Goal: Task Accomplishment & Management: Manage account settings

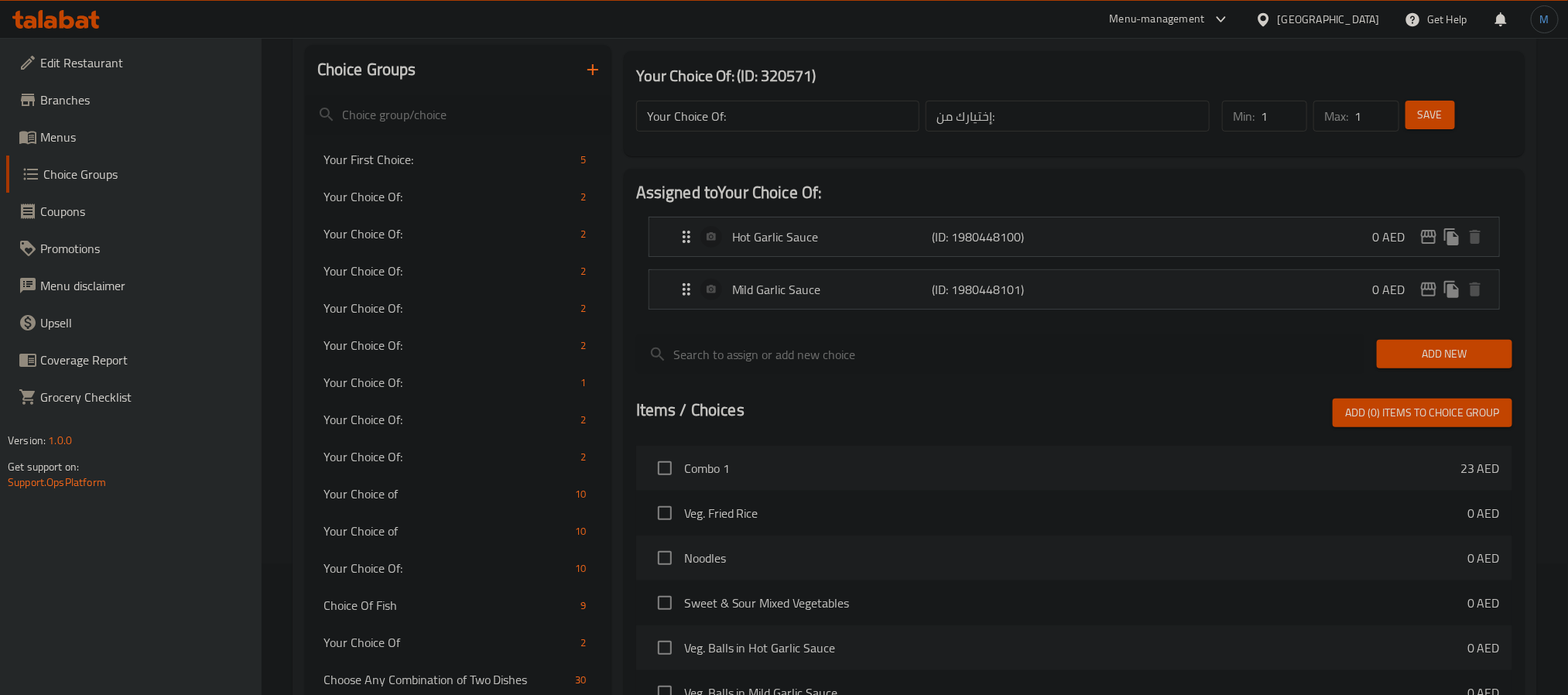
scroll to position [131, 0]
drag, startPoint x: 62, startPoint y: 131, endPoint x: 21, endPoint y: 126, distance: 41.3
click at [62, 131] on span "Menus" at bounding box center [145, 136] width 209 height 18
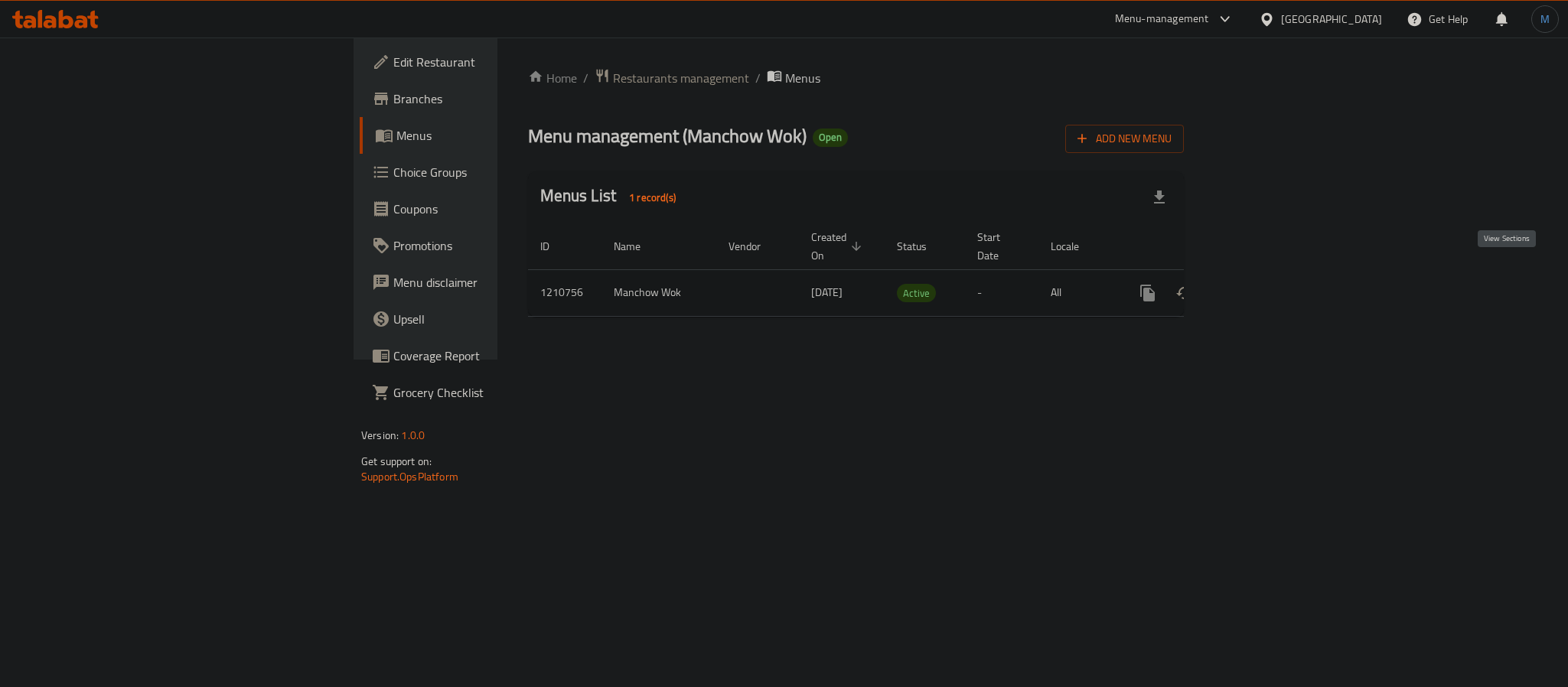
click at [1277, 287] on link "enhanced table" at bounding box center [1258, 293] width 37 height 37
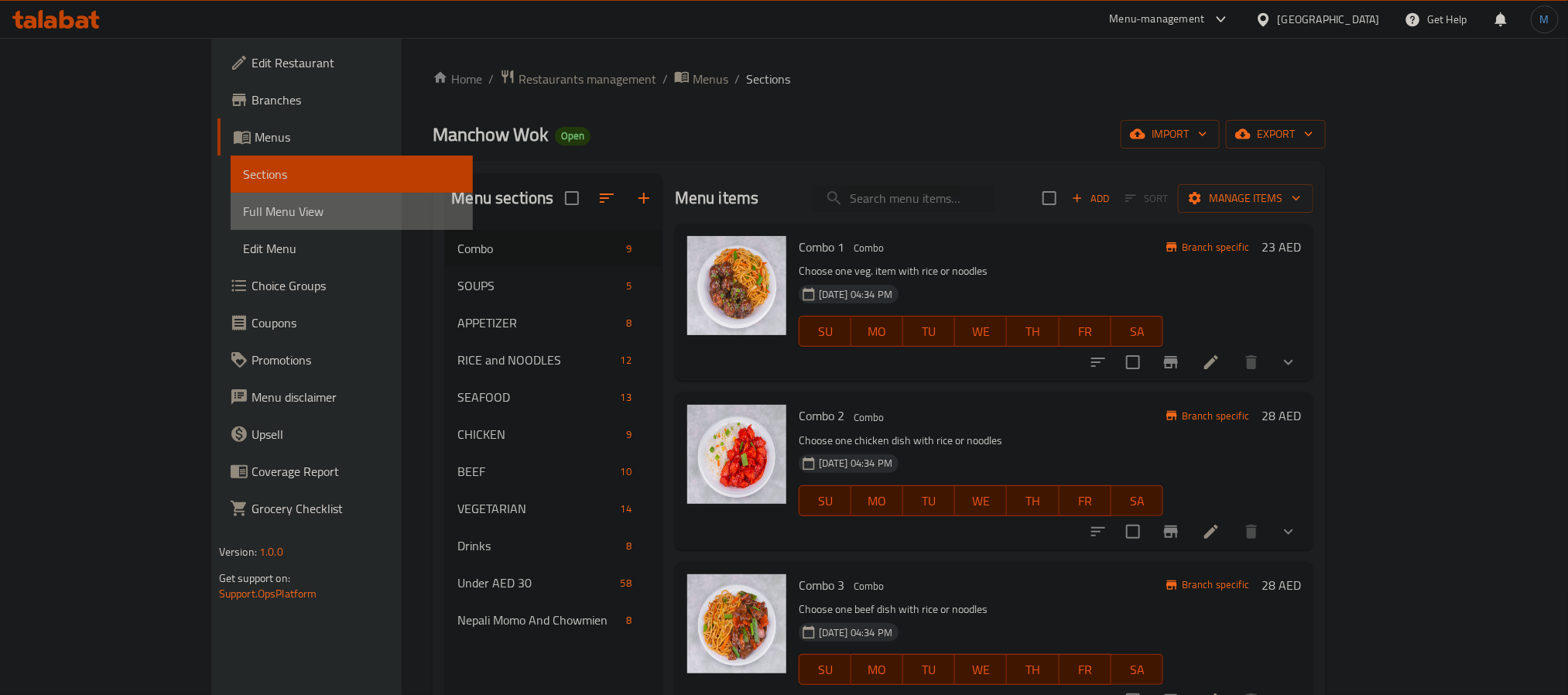
click at [243, 205] on span "Full Menu View" at bounding box center [351, 211] width 217 height 18
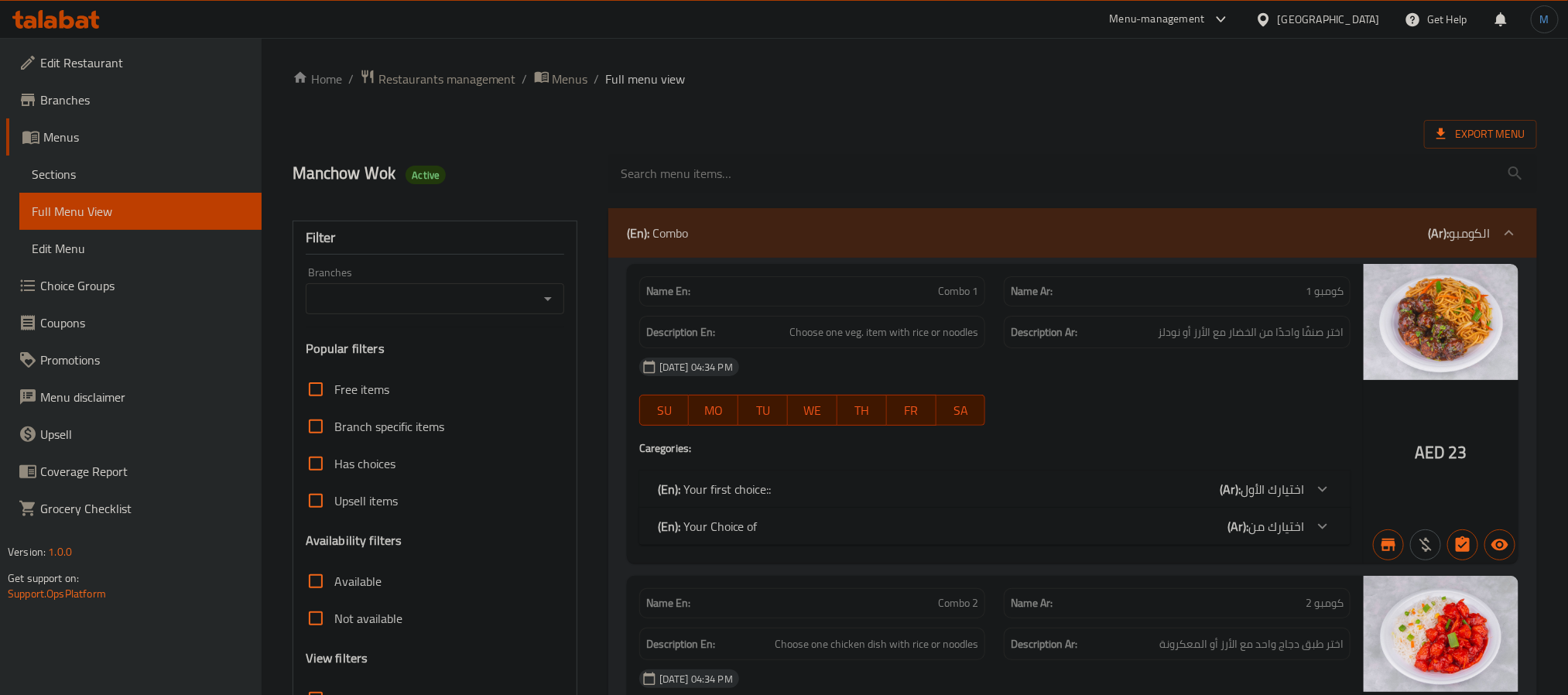
click at [552, 291] on icon "Open" at bounding box center [547, 298] width 18 height 18
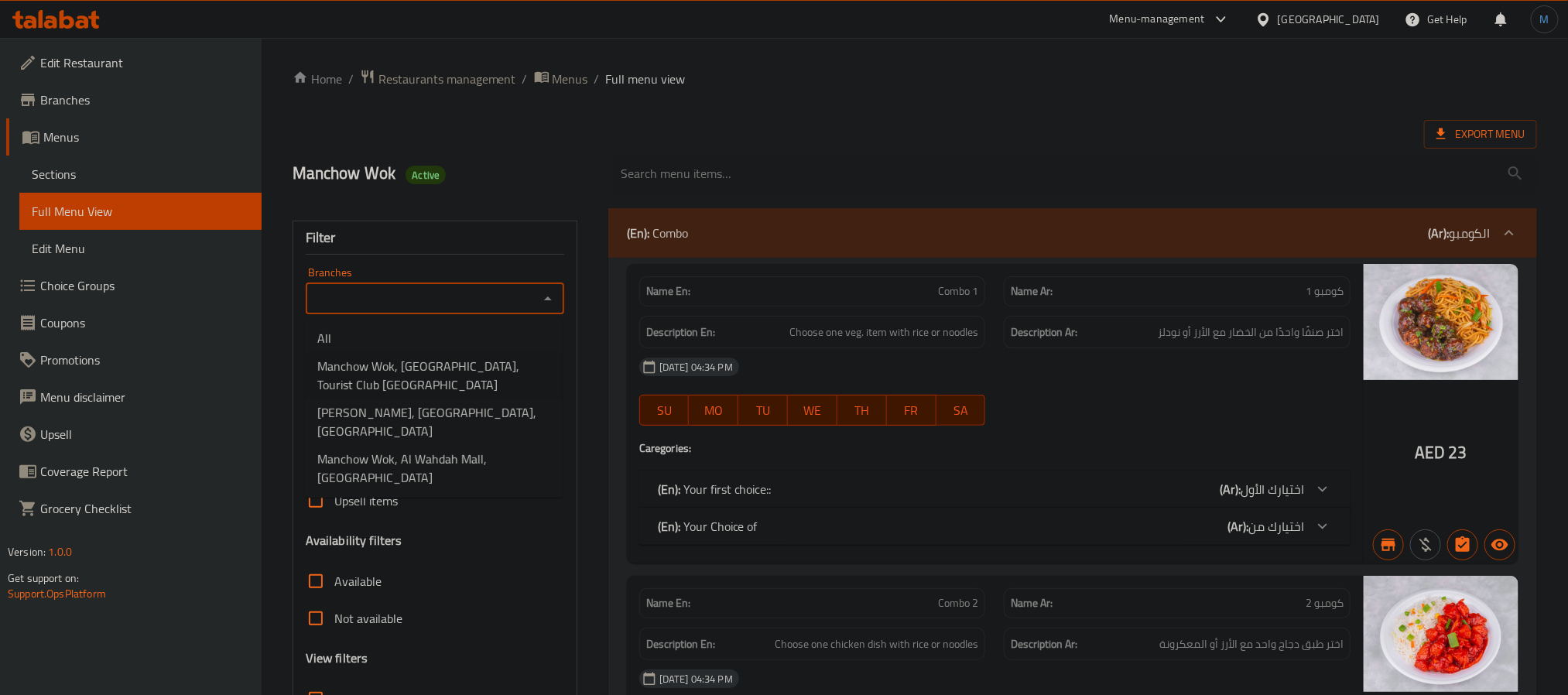
click at [448, 378] on span "Manchow Wok, Abu Dhabi Mall, Tourist Club Al Zahiya" at bounding box center [434, 376] width 233 height 37
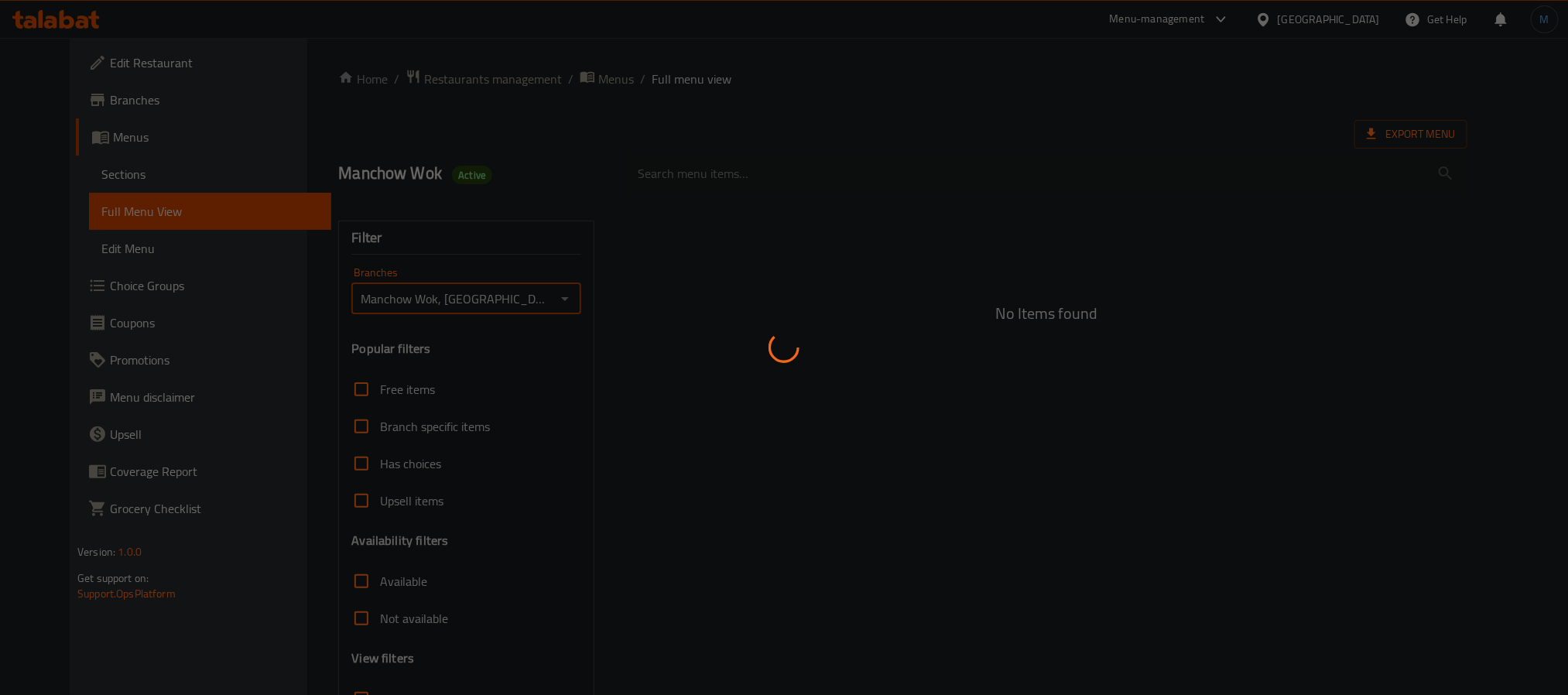
type input "Manchow Wok, Abu Dhabi Mall, Tourist Club Al Zahiya"
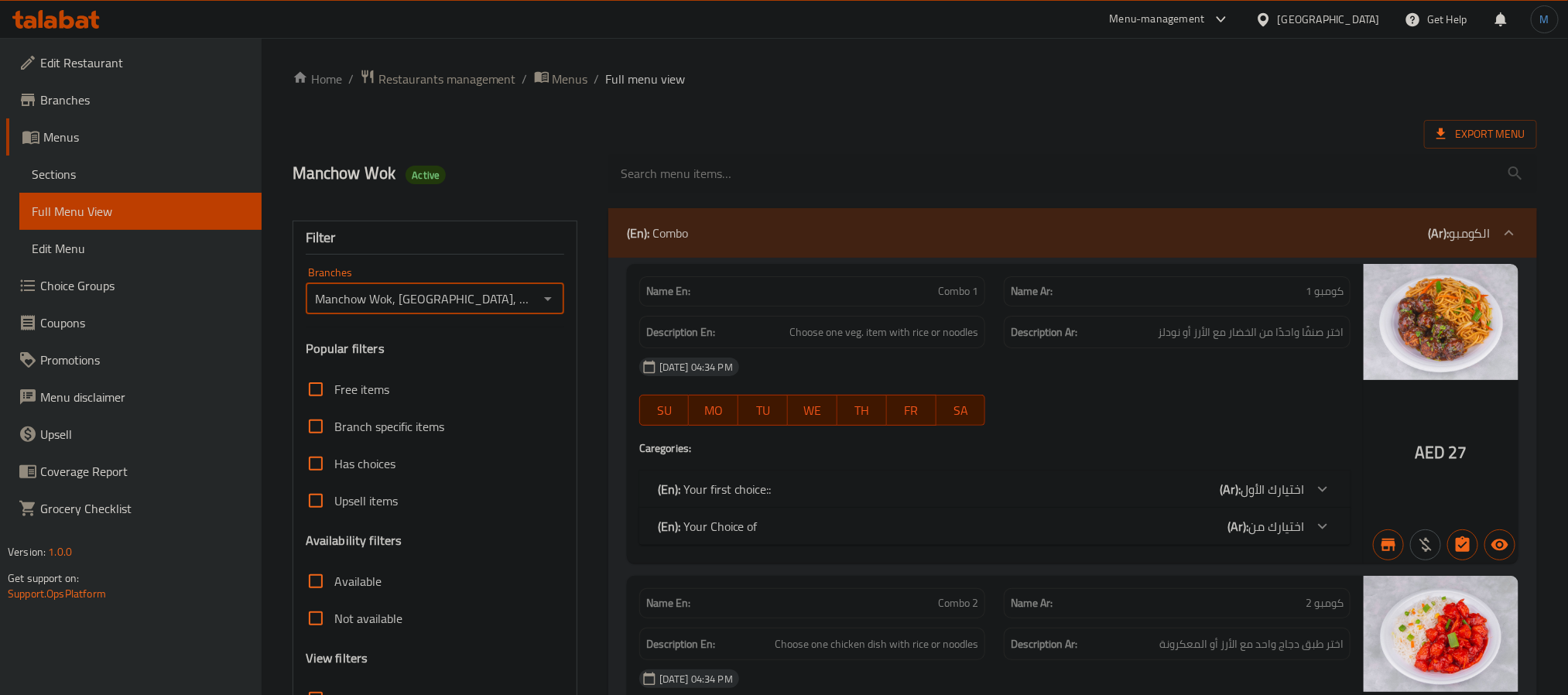
click at [313, 680] on input "Collapse sections" at bounding box center [316, 699] width 37 height 37
checkbox input "true"
checkbox input "false"
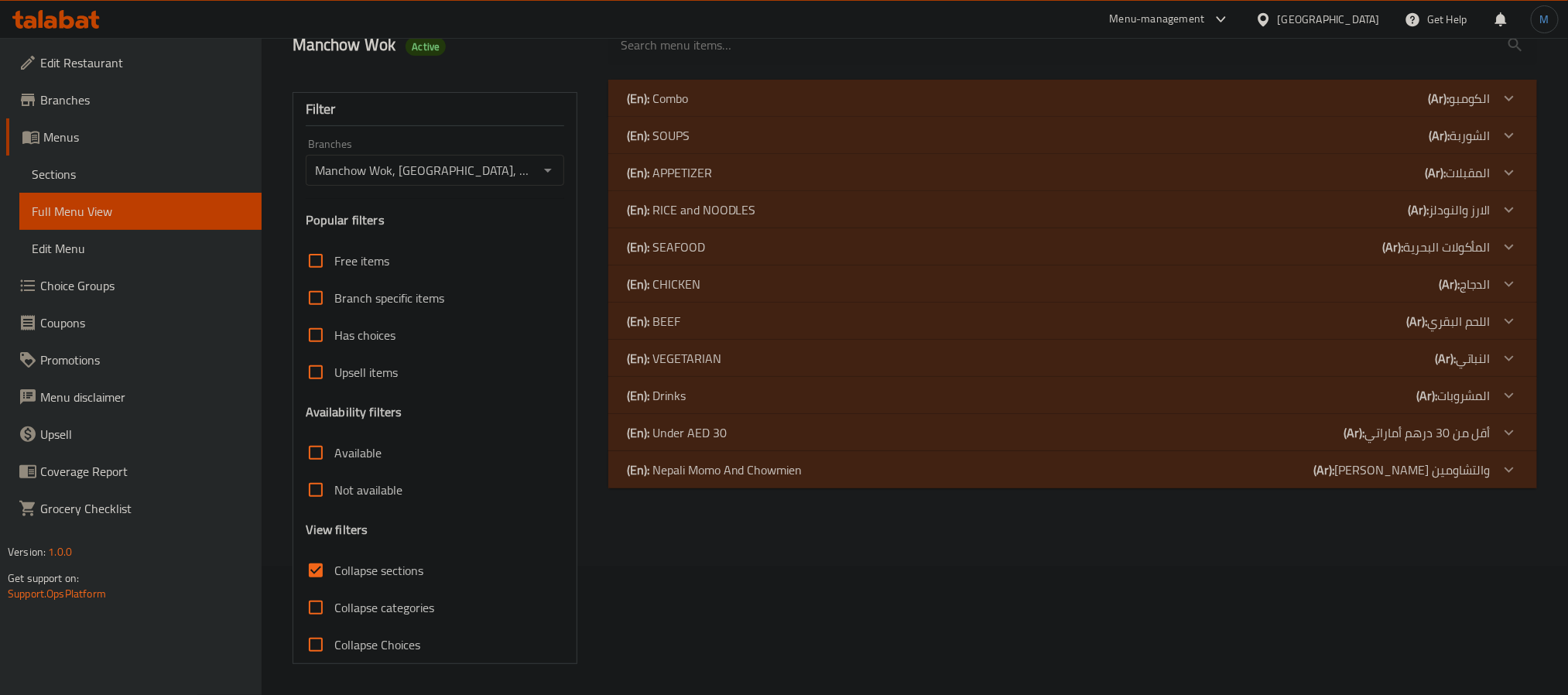
scroll to position [130, 0]
click at [757, 96] on div "(En): Combo (Ar): الكومبو" at bounding box center [1059, 98] width 864 height 18
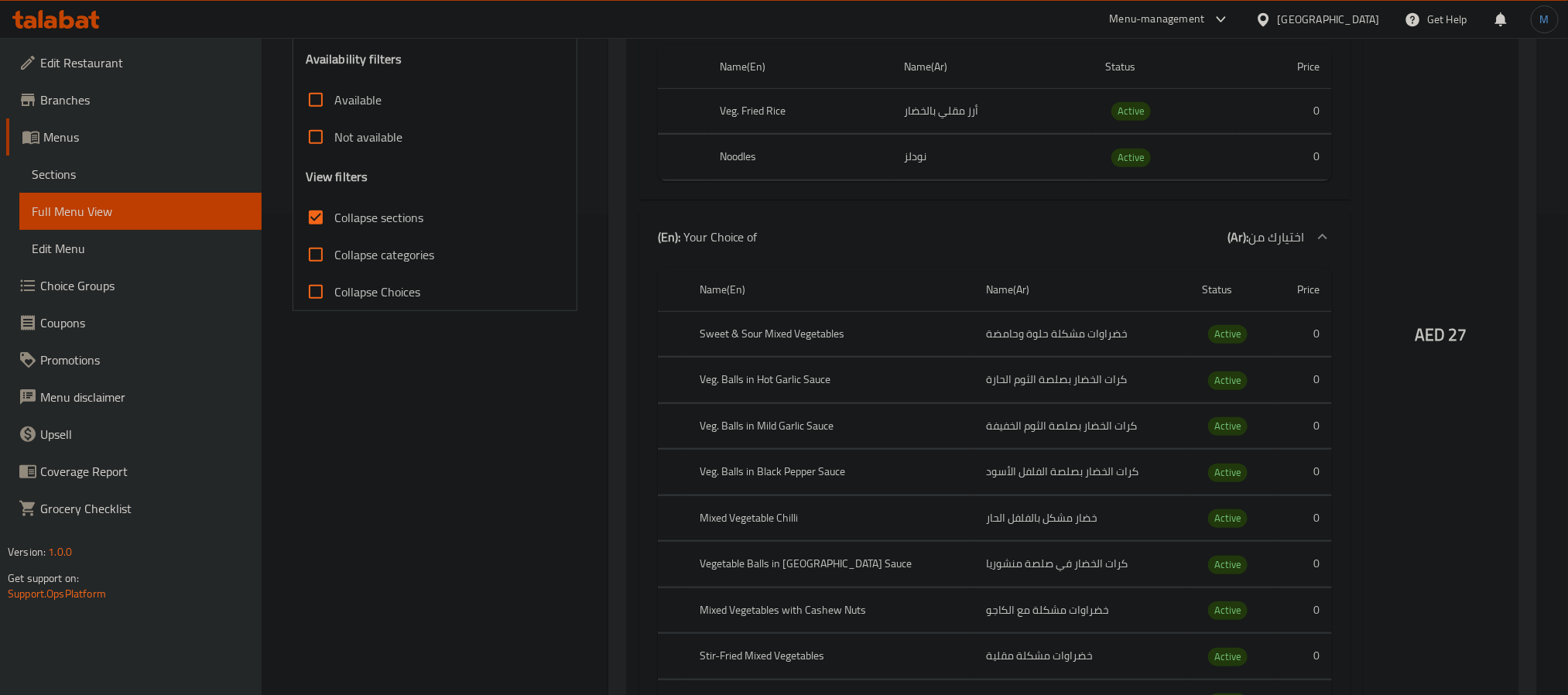
scroll to position [479, 0]
click at [1351, 19] on div "United Arab Emirates" at bounding box center [1329, 18] width 102 height 17
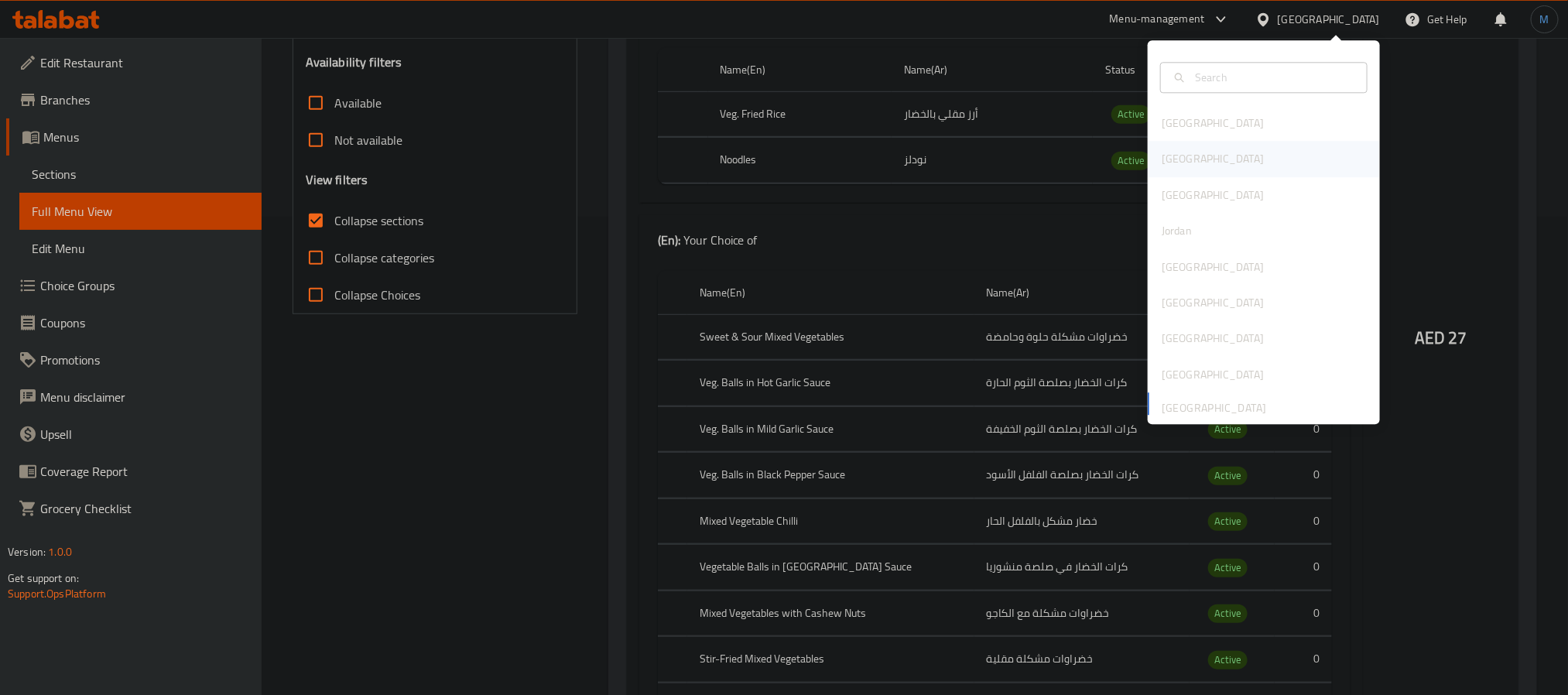
click at [1216, 172] on div "[GEOGRAPHIC_DATA]" at bounding box center [1264, 159] width 232 height 35
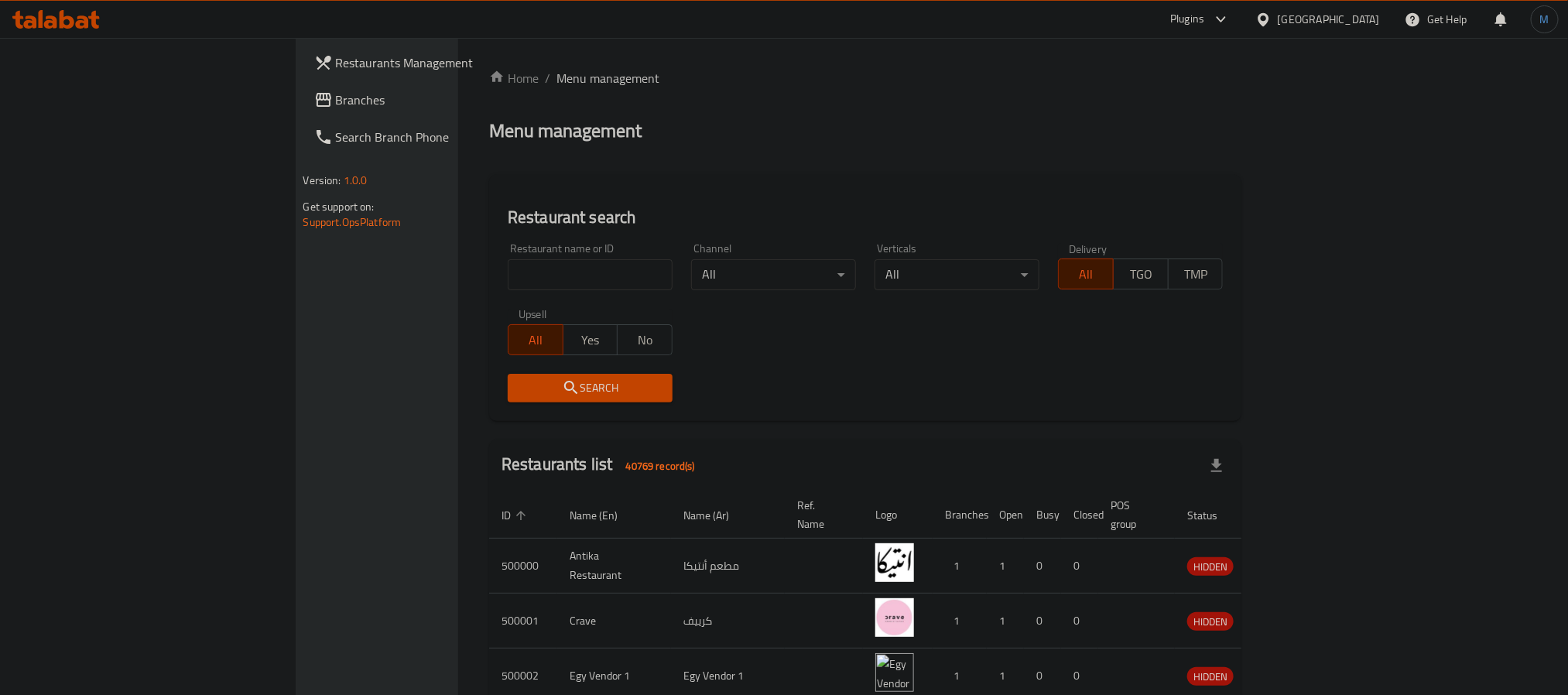
drag, startPoint x: 1216, startPoint y: 172, endPoint x: 107, endPoint y: 116, distance: 1110.4
click at [302, 116] on link "Branches" at bounding box center [429, 99] width 255 height 37
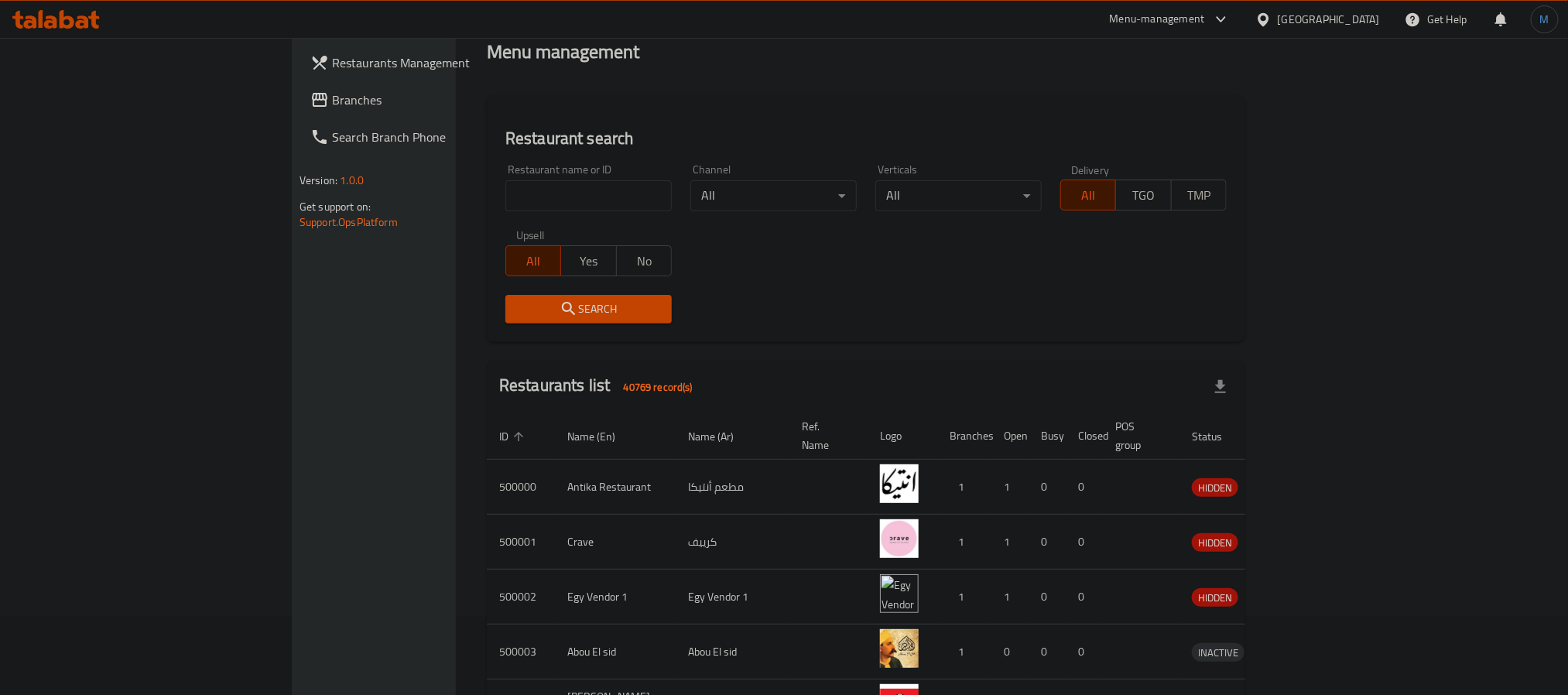
scroll to position [116, 0]
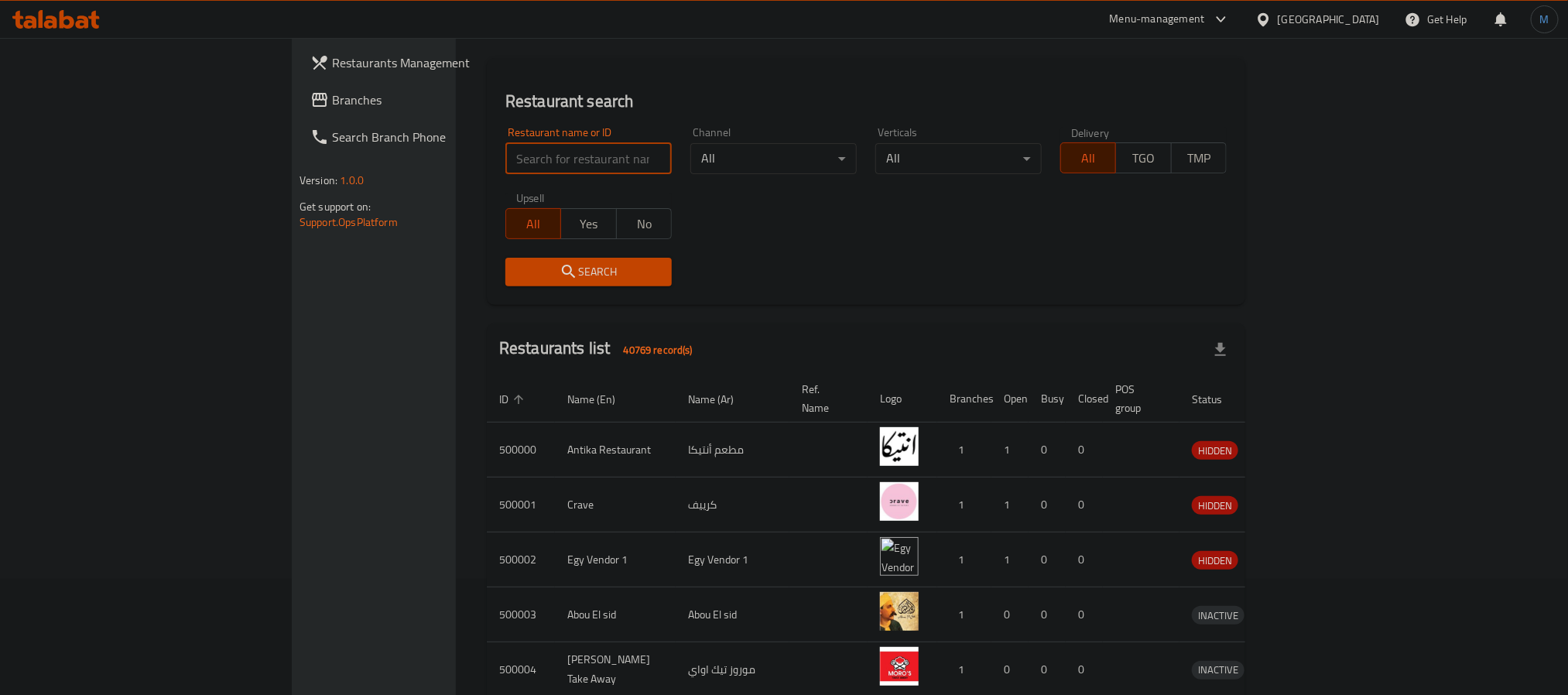
click at [506, 150] on input "search" at bounding box center [588, 158] width 166 height 31
click at [298, 116] on link "Branches" at bounding box center [426, 99] width 255 height 37
